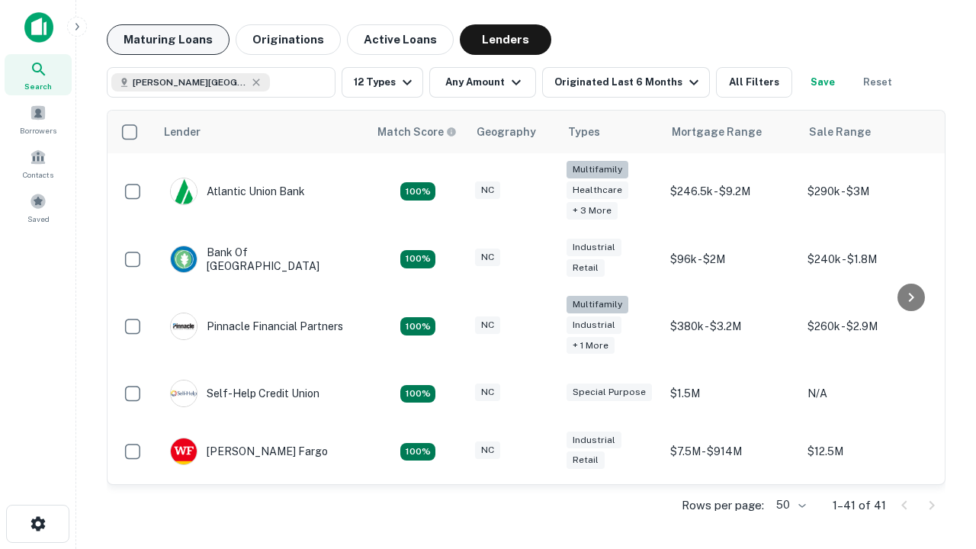
click at [168, 40] on button "Maturing Loans" at bounding box center [168, 39] width 123 height 31
